Goal: Information Seeking & Learning: Learn about a topic

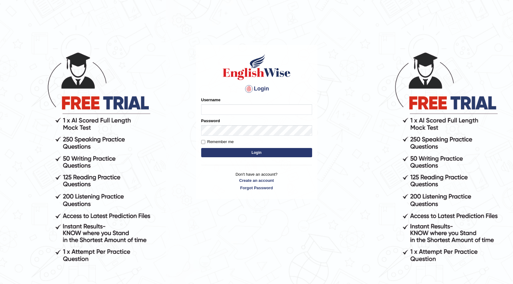
type input "kiran07"
drag, startPoint x: 230, startPoint y: 106, endPoint x: 177, endPoint y: 118, distance: 54.9
click at [177, 118] on body "Login Please fix the following errors: Username kiran07 Password Remember me Lo…" at bounding box center [256, 168] width 513 height 284
type input "Iffat_Muna"
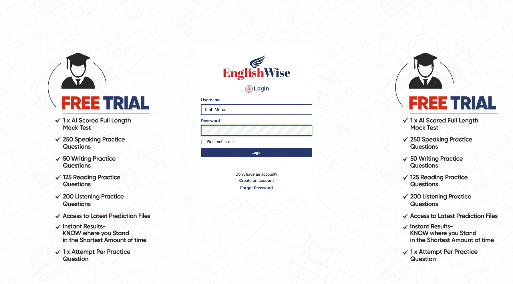
click at [153, 125] on body "Login Please fix the following errors: Username Iffat_Muna Password Remember me…" at bounding box center [256, 168] width 513 height 284
click at [219, 153] on button "Login" at bounding box center [256, 152] width 111 height 9
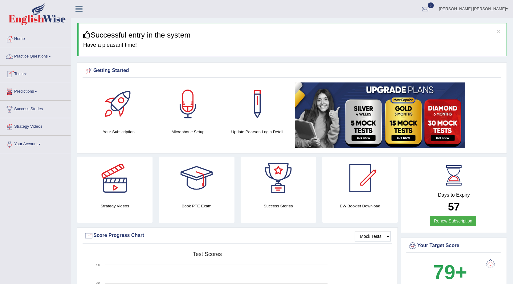
click at [51, 58] on link "Practice Questions" at bounding box center [35, 55] width 70 height 15
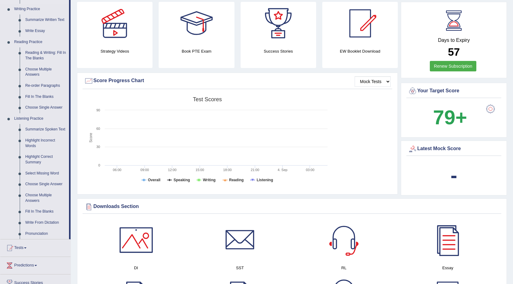
scroll to position [185, 0]
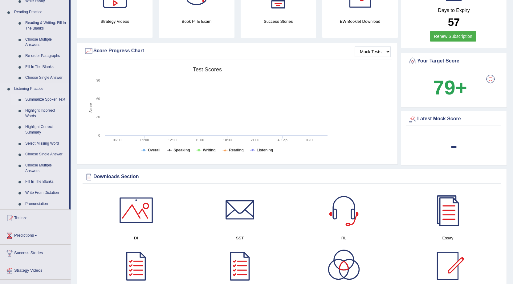
click at [43, 100] on link "Summarize Spoken Text" at bounding box center [45, 99] width 47 height 11
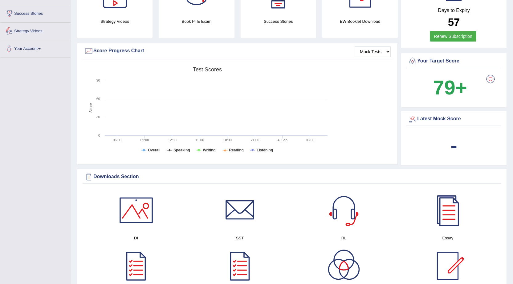
scroll to position [226, 0]
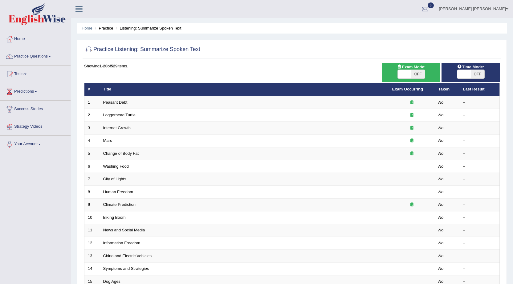
click at [51, 55] on link "Practice Questions" at bounding box center [35, 55] width 70 height 15
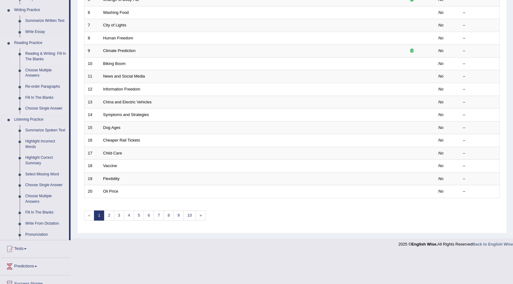
scroll to position [185, 0]
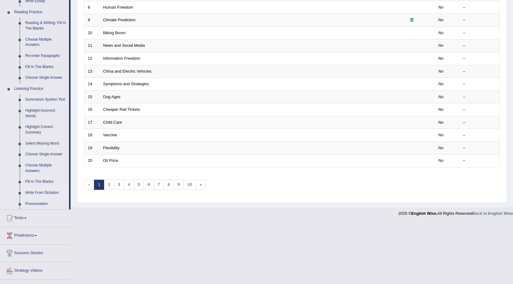
click at [36, 193] on link "Write From Dictation" at bounding box center [45, 193] width 47 height 11
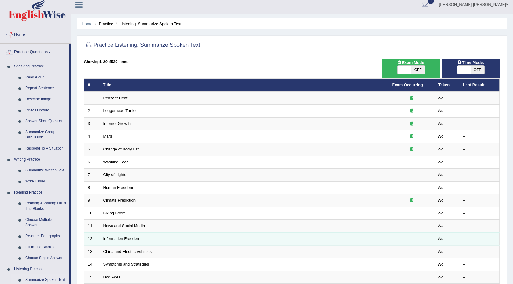
scroll to position [0, 0]
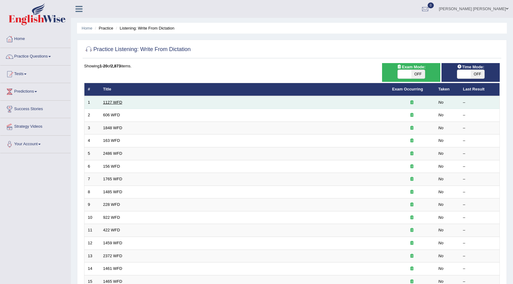
click at [115, 102] on link "1127 WFD" at bounding box center [112, 102] width 19 height 5
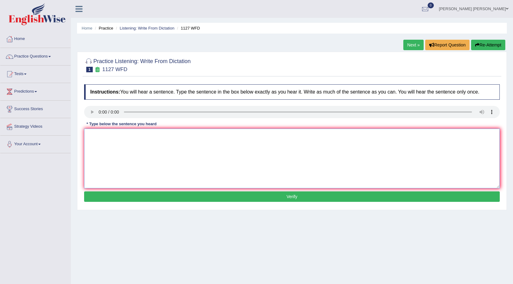
click at [98, 135] on textarea at bounding box center [292, 159] width 416 height 60
type textarea "A university degree is a requirement to enter many professions."
click at [249, 195] on button "Verify" at bounding box center [292, 197] width 416 height 10
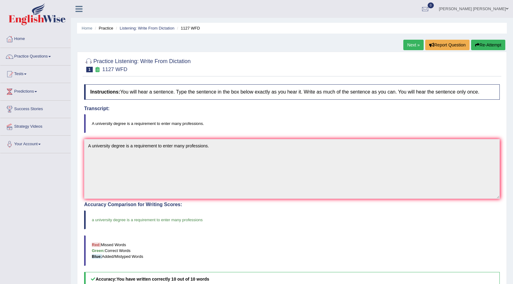
click at [406, 43] on link "Next »" at bounding box center [413, 45] width 20 height 10
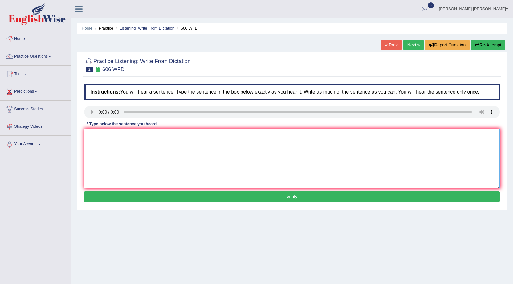
click at [102, 136] on textarea at bounding box center [292, 159] width 416 height 60
click at [139, 136] on textarea "students were studying thelanguage" at bounding box center [292, 159] width 416 height 60
click at [167, 136] on textarea "students were studying the language" at bounding box center [292, 159] width 416 height 60
type textarea "students were studying the language of the ancient greece."
click at [213, 197] on button "Verify" at bounding box center [292, 197] width 416 height 10
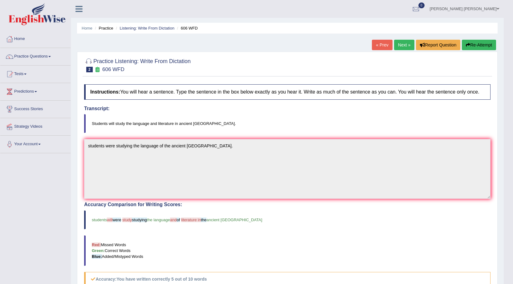
click at [468, 47] on icon "button" at bounding box center [468, 45] width 4 height 4
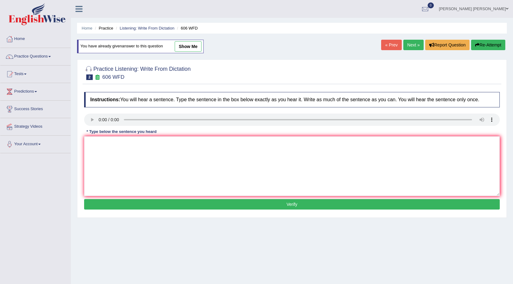
click at [406, 45] on link "Next »" at bounding box center [413, 45] width 20 height 10
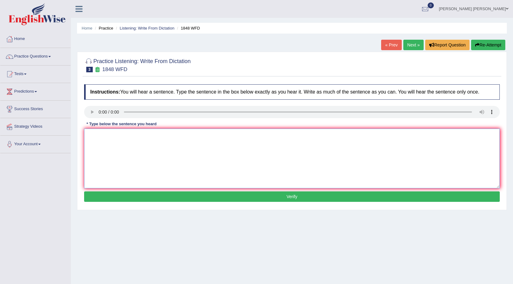
click at [114, 142] on textarea at bounding box center [292, 159] width 416 height 60
type textarea "s"
type textarea "Students must present a valid invitation to enter in this course."
click at [362, 199] on button "Verify" at bounding box center [292, 197] width 416 height 10
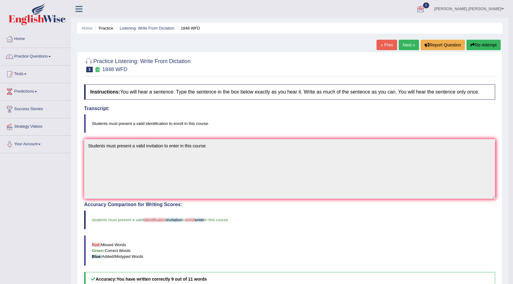
click at [406, 41] on link "Next »" at bounding box center [409, 45] width 20 height 10
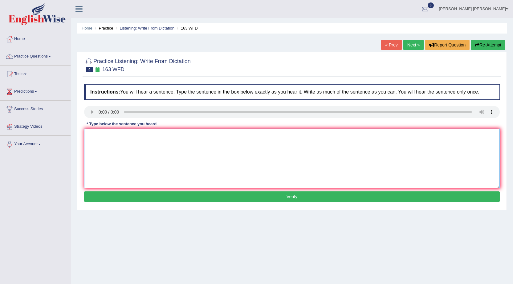
click at [94, 141] on textarea at bounding box center [292, 159] width 416 height 60
type textarea "A number of assignments will be submitted to the conference."
click at [163, 197] on button "Verify" at bounding box center [292, 197] width 416 height 10
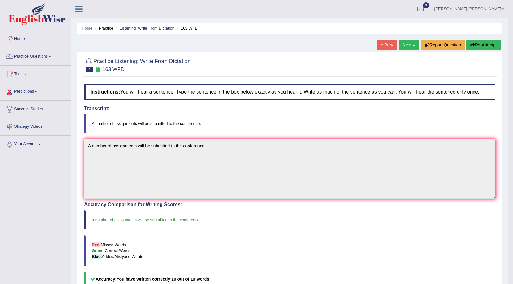
click at [404, 45] on link "Next »" at bounding box center [409, 45] width 20 height 10
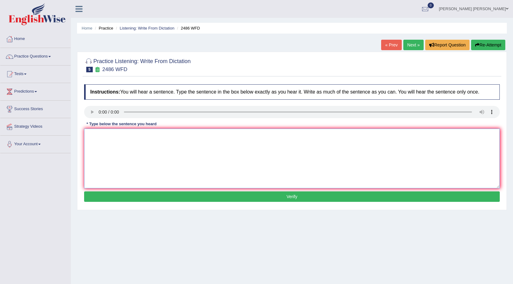
click at [116, 137] on textarea at bounding box center [292, 159] width 416 height 60
type textarea "It is quirw quite clear that our facial expressions are different across the wo…"
click at [119, 197] on button "Verify" at bounding box center [292, 197] width 416 height 10
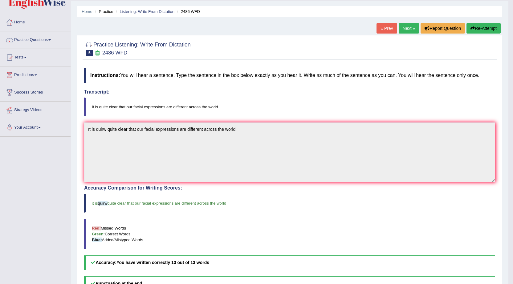
scroll to position [31, 0]
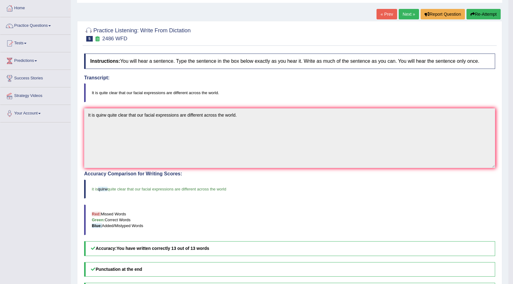
click at [51, 26] on span at bounding box center [49, 25] width 2 height 1
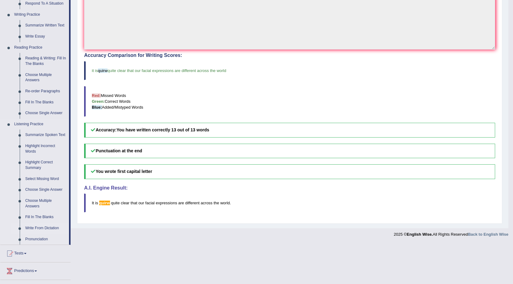
scroll to position [154, 0]
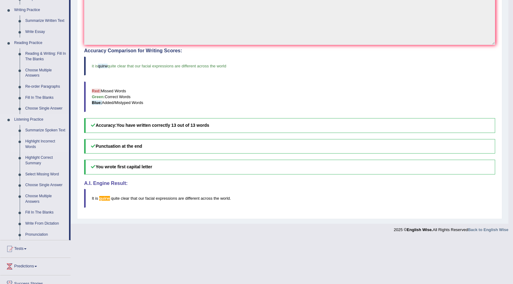
click at [32, 141] on link "Highlight Incorrect Words" at bounding box center [45, 144] width 47 height 16
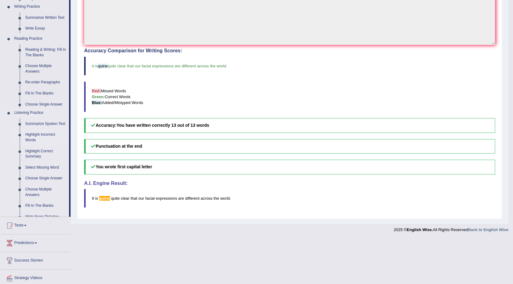
scroll to position [109, 0]
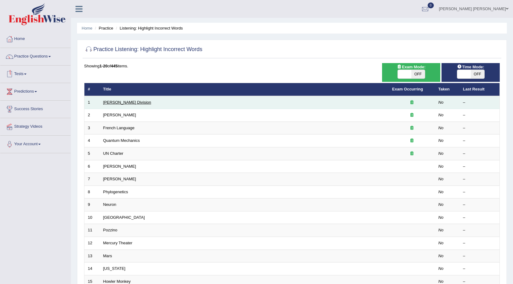
click at [115, 103] on link "[PERSON_NAME] Division" at bounding box center [127, 102] width 48 height 5
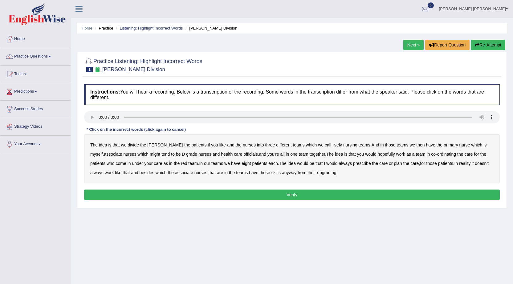
click at [332, 145] on b "lively" at bounding box center [337, 145] width 10 height 5
click at [150, 154] on b "might" at bounding box center [155, 154] width 10 height 5
click at [347, 164] on b "always" at bounding box center [345, 163] width 13 height 5
click at [336, 173] on b "upgrading" at bounding box center [326, 172] width 19 height 5
click at [292, 194] on button "Verify" at bounding box center [292, 195] width 416 height 10
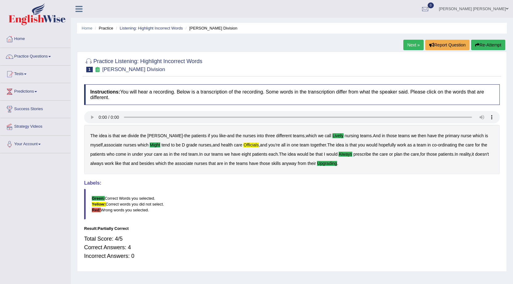
click at [409, 41] on link "Next »" at bounding box center [413, 45] width 20 height 10
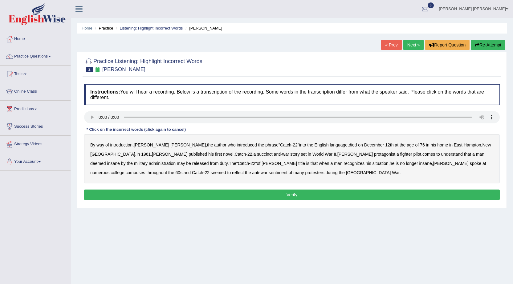
click at [257, 155] on b "succinct" at bounding box center [265, 154] width 16 height 5
click at [176, 161] on b "administration" at bounding box center [162, 163] width 27 height 5
click at [373, 165] on b "situation" at bounding box center [381, 163] width 16 height 5
click at [244, 170] on b "reflect" at bounding box center [238, 172] width 12 height 5
click at [225, 195] on button "Verify" at bounding box center [292, 195] width 416 height 10
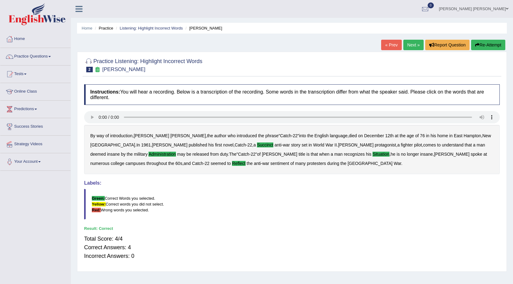
click at [408, 43] on link "Next »" at bounding box center [413, 45] width 20 height 10
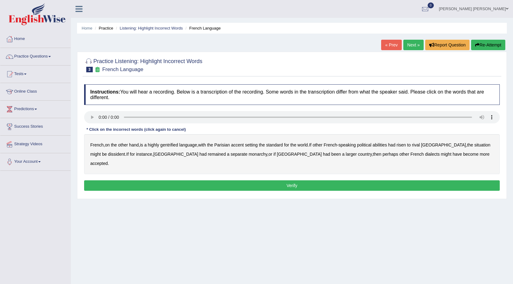
click at [170, 145] on b "gentrified" at bounding box center [169, 145] width 18 height 5
click at [108, 155] on b "dissident" at bounding box center [116, 154] width 17 height 5
click at [290, 181] on button "Verify" at bounding box center [292, 186] width 416 height 10
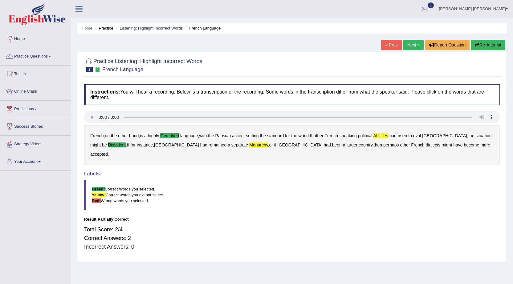
click at [410, 43] on link "Next »" at bounding box center [413, 45] width 20 height 10
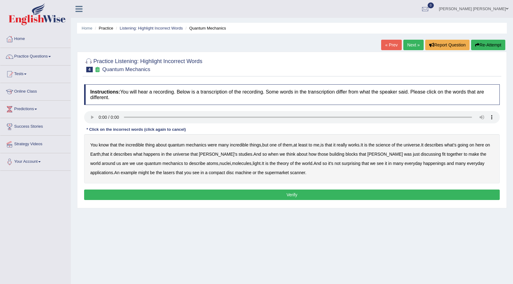
click at [390, 145] on b "science" at bounding box center [383, 145] width 14 height 5
click at [421, 155] on b "discussing" at bounding box center [431, 154] width 20 height 5
click at [423, 165] on b "happenings" at bounding box center [434, 163] width 22 height 5
click at [235, 173] on b "machine" at bounding box center [243, 172] width 16 height 5
click at [209, 192] on button "Verify" at bounding box center [292, 195] width 416 height 10
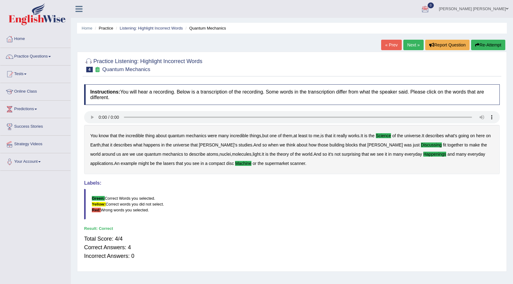
click at [410, 45] on link "Next »" at bounding box center [413, 45] width 20 height 10
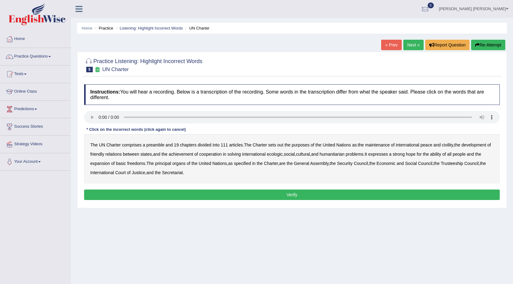
click at [280, 144] on b "out" at bounding box center [280, 145] width 6 height 5
click at [446, 145] on b "civility" at bounding box center [447, 145] width 11 height 5
click at [283, 155] on b "ecologic" at bounding box center [275, 154] width 16 height 5
click at [441, 154] on b "ability" at bounding box center [435, 154] width 11 height 5
click at [235, 194] on button "Verify" at bounding box center [292, 195] width 416 height 10
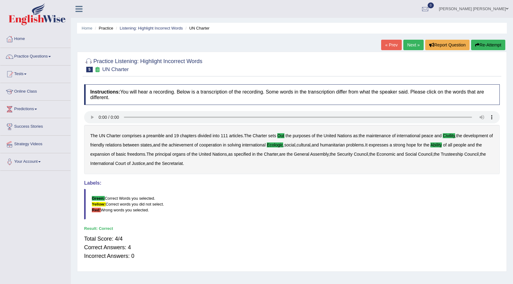
click at [411, 45] on link "Next »" at bounding box center [413, 45] width 20 height 10
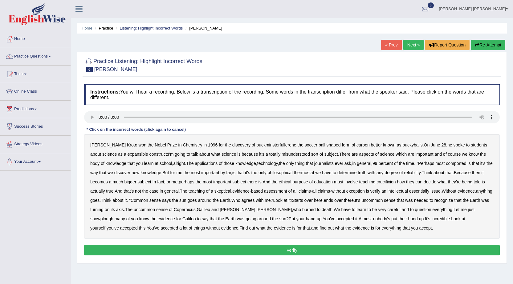
click at [128, 156] on b "expansible" at bounding box center [138, 154] width 21 height 5
click at [451, 164] on b "comported" at bounding box center [456, 163] width 20 height 5
click at [301, 173] on b "thermostat" at bounding box center [304, 172] width 20 height 5
click at [388, 181] on b "crucifixion" at bounding box center [386, 182] width 19 height 5
click at [378, 192] on b "verily" at bounding box center [375, 191] width 10 height 5
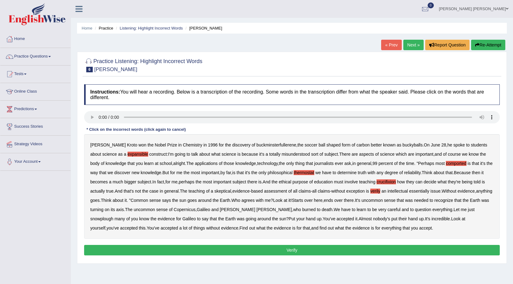
click at [420, 191] on b "essentially" at bounding box center [419, 191] width 20 height 5
click at [113, 217] on b "snowplough" at bounding box center [101, 219] width 23 height 5
click at [329, 253] on button "Verify" at bounding box center [292, 250] width 416 height 10
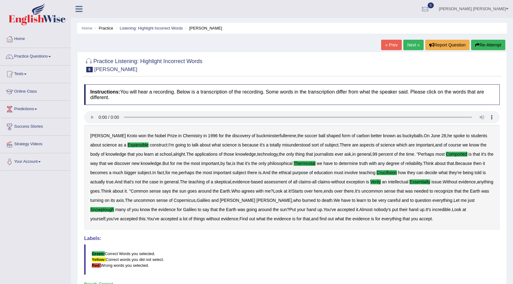
click at [408, 41] on link "Next »" at bounding box center [413, 45] width 20 height 10
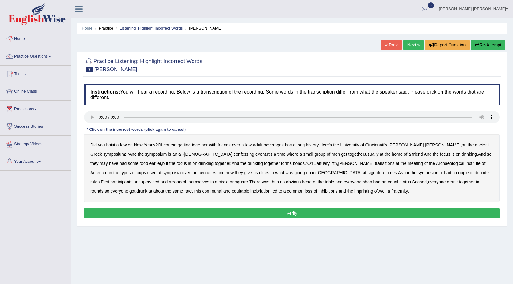
click at [234, 154] on b "confessing" at bounding box center [244, 154] width 21 height 5
click at [368, 173] on b "signature" at bounding box center [377, 172] width 18 height 5
click at [159, 180] on b "unsupervised" at bounding box center [147, 182] width 26 height 5
click at [363, 183] on b "shop" at bounding box center [367, 182] width 9 height 5
click at [354, 191] on b "imprinting" at bounding box center [363, 191] width 19 height 5
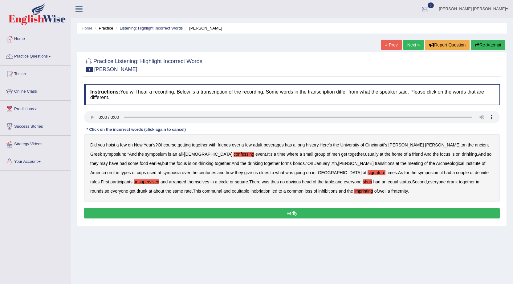
click at [264, 214] on button "Verify" at bounding box center [292, 213] width 416 height 10
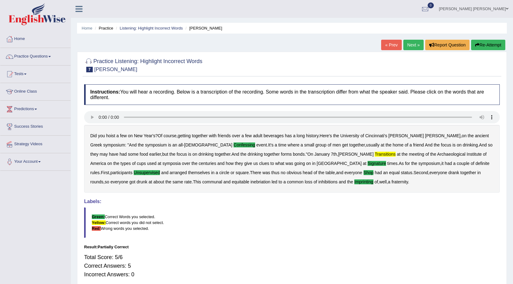
click at [412, 45] on link "Next »" at bounding box center [413, 45] width 20 height 10
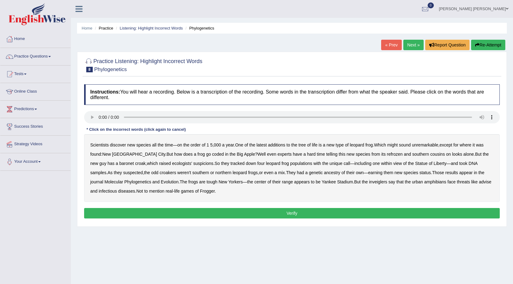
click at [212, 155] on b "coded" at bounding box center [218, 154] width 12 height 5
click at [387, 154] on b "refrozen" at bounding box center [395, 154] width 16 height 5
click at [119, 162] on b "baronet" at bounding box center [126, 163] width 14 height 5
click at [369, 182] on b "inveiglers" at bounding box center [378, 182] width 18 height 5
click at [479, 182] on b "advise" at bounding box center [485, 182] width 12 height 5
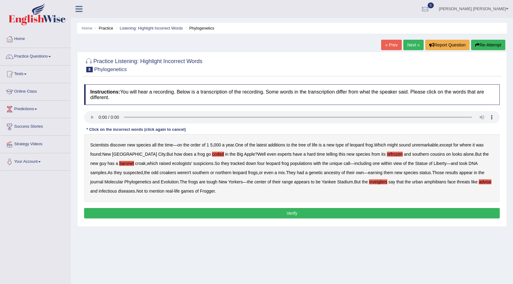
click at [209, 210] on button "Verify" at bounding box center [292, 213] width 416 height 10
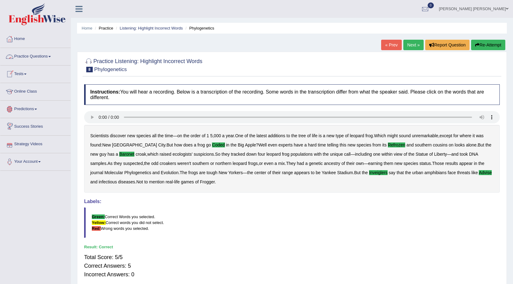
click at [53, 57] on link "Practice Questions" at bounding box center [35, 55] width 70 height 15
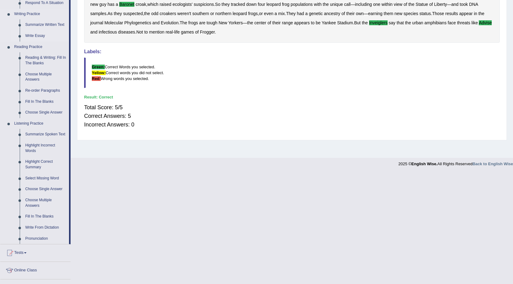
scroll to position [154, 0]
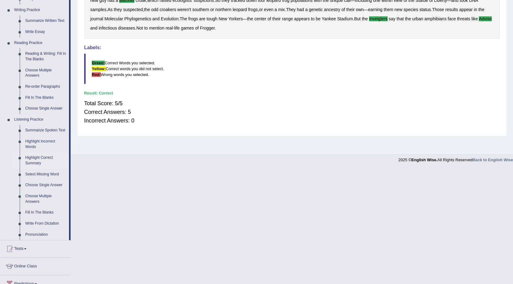
click at [34, 161] on link "Highlight Correct Summary" at bounding box center [45, 161] width 47 height 16
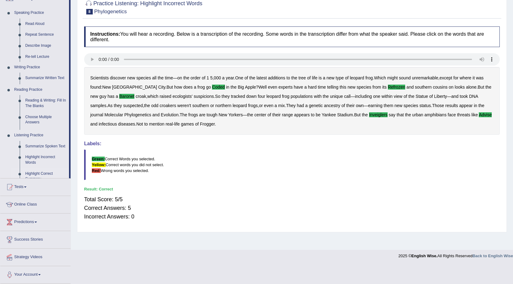
scroll to position [39, 0]
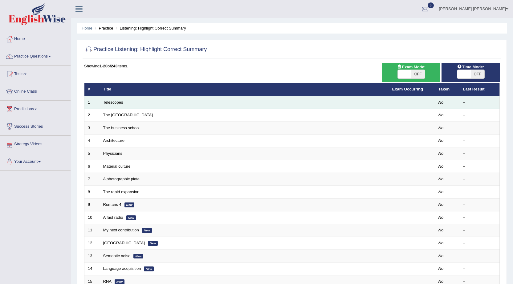
click at [120, 101] on link "Telescopes" at bounding box center [113, 102] width 20 height 5
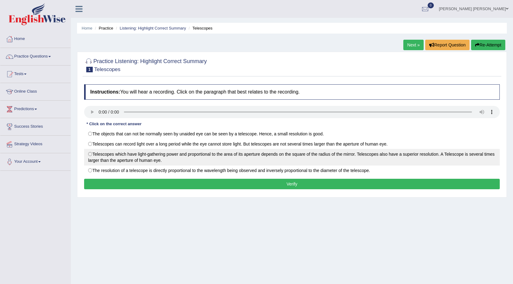
click at [96, 153] on label "Telescopes which have light-gathering power and proportional to the area of its…" at bounding box center [292, 157] width 416 height 17
radio input "true"
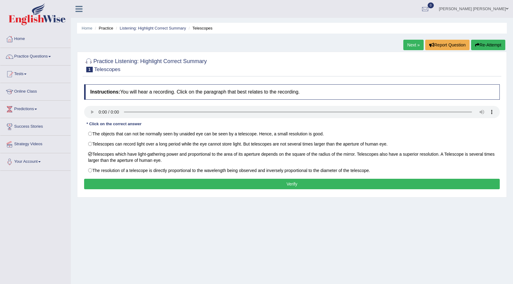
click at [406, 44] on link "Next »" at bounding box center [413, 45] width 20 height 10
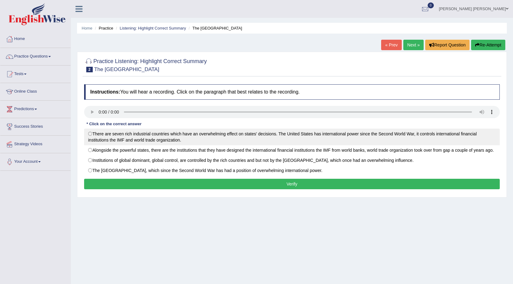
click at [94, 133] on label "There are seven rich industrial countries which have an overwhelming effect on …" at bounding box center [292, 137] width 416 height 17
radio input "true"
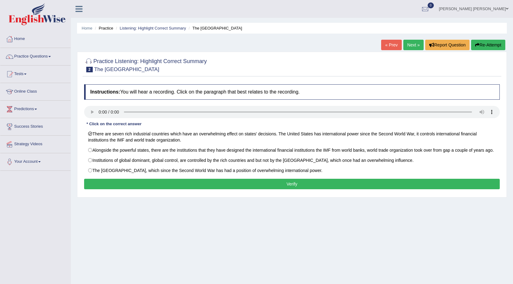
click at [248, 185] on button "Verify" at bounding box center [292, 184] width 416 height 10
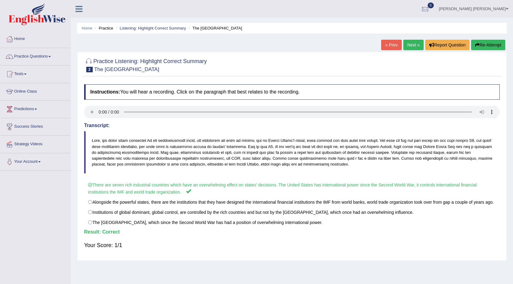
click at [407, 46] on link "Next »" at bounding box center [413, 45] width 20 height 10
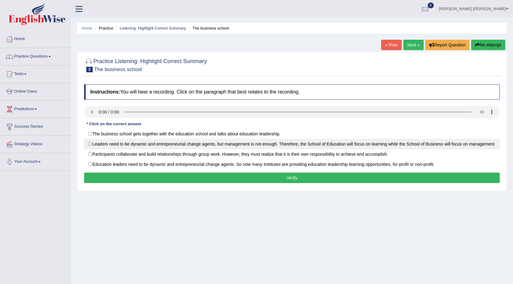
click at [93, 142] on label "Leaders need to be dynamic and entrepreneurial change agents, but management is…" at bounding box center [292, 144] width 416 height 10
radio input "true"
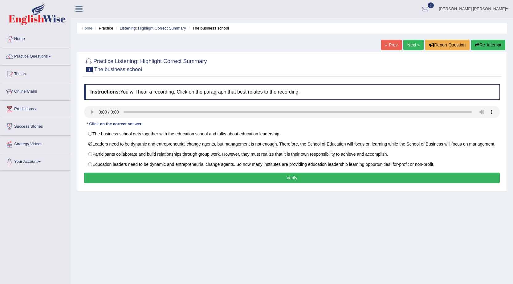
click at [233, 183] on button "Verify" at bounding box center [292, 178] width 416 height 10
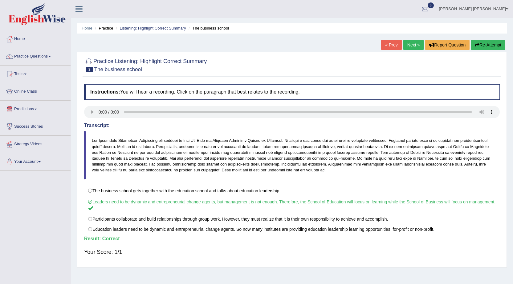
click at [53, 58] on link "Practice Questions" at bounding box center [35, 55] width 70 height 15
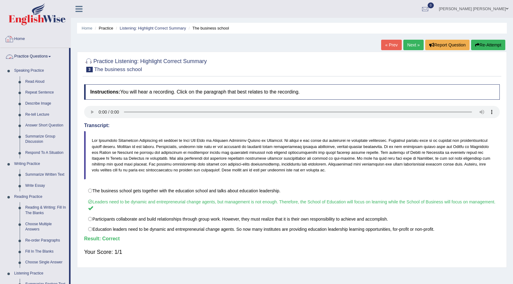
click at [10, 37] on div at bounding box center [9, 39] width 9 height 9
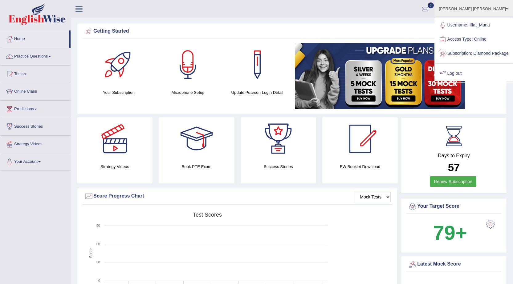
click at [471, 80] on link "Log out" at bounding box center [473, 74] width 77 height 14
